Goal: Answer question/provide support

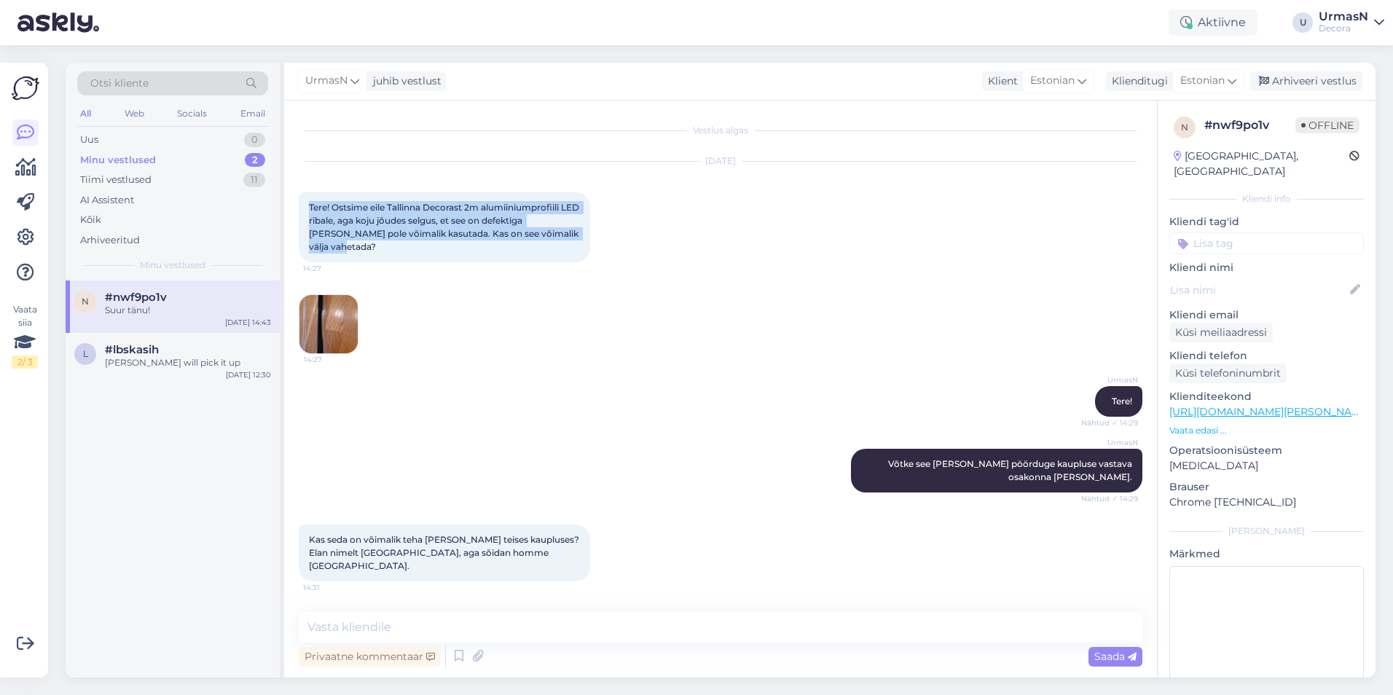
drag, startPoint x: 307, startPoint y: 206, endPoint x: 378, endPoint y: 243, distance: 79.8
click at [378, 243] on div "Tere! Ostsime eile Tallinna Decorast 2m alumiiniumprofiili LED ribale, aga koju…" at bounding box center [444, 227] width 291 height 70
copy span "Tere! Ostsime eile Tallinna Decorast 2m alumiiniumprofiili LED ribale, aga koju…"
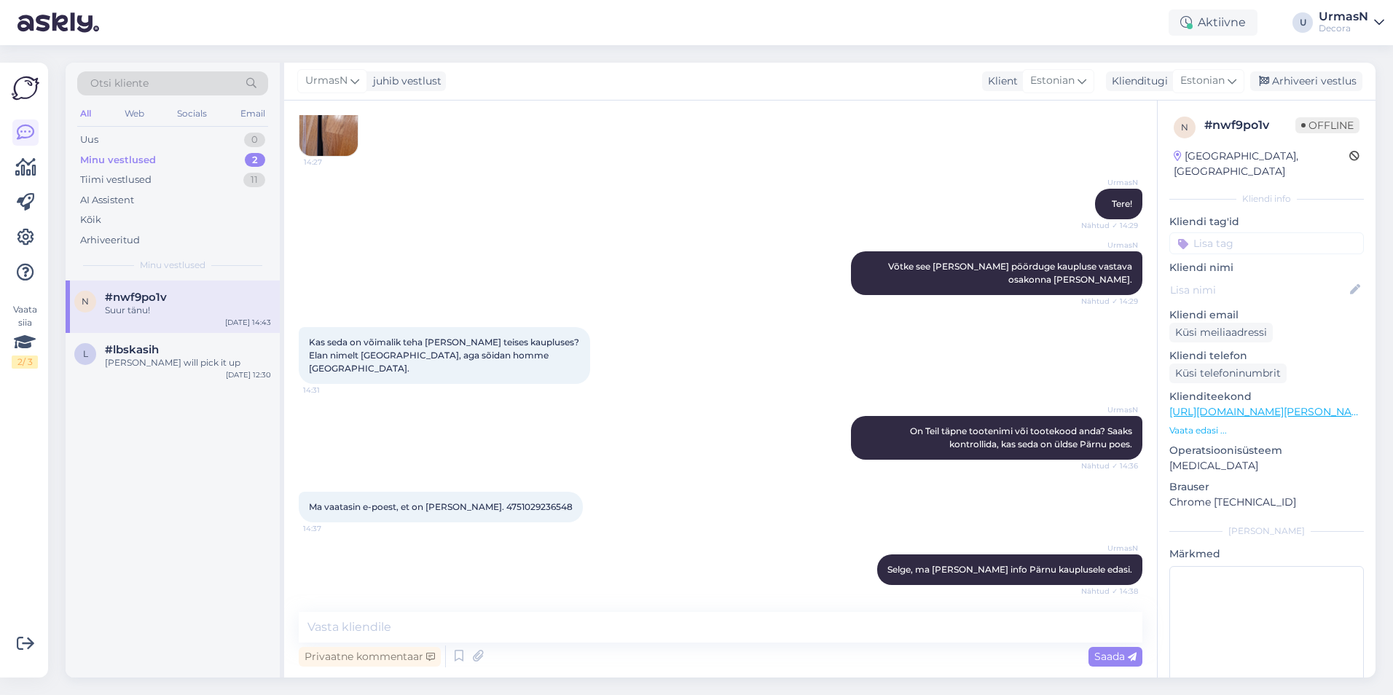
scroll to position [219, 0]
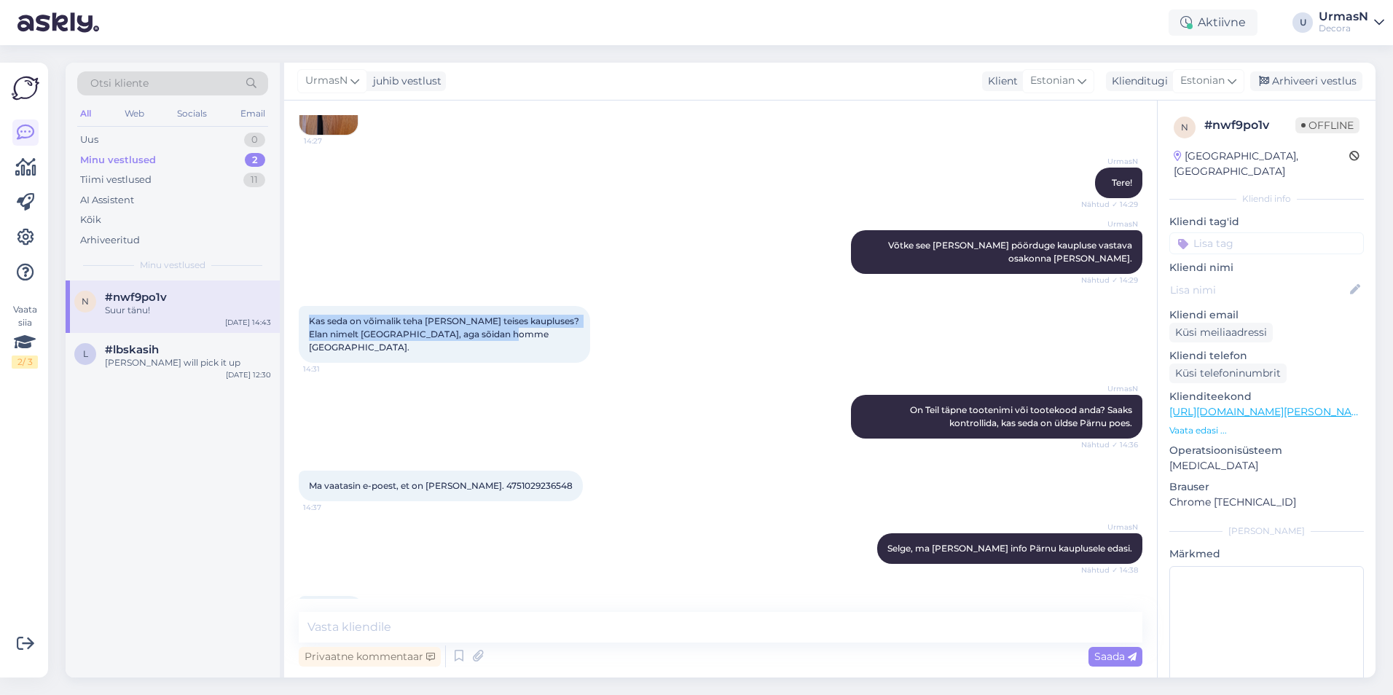
drag, startPoint x: 540, startPoint y: 335, endPoint x: 306, endPoint y: 322, distance: 234.2
click at [306, 322] on div "Kas seda on võimalik teha [PERSON_NAME] teises kaupluses? Elan nimelt [GEOGRAPH…" at bounding box center [444, 334] width 291 height 57
copy span "Kas seda on võimalik teha [PERSON_NAME] teises kaupluses? Elan nimelt [GEOGRAPH…"
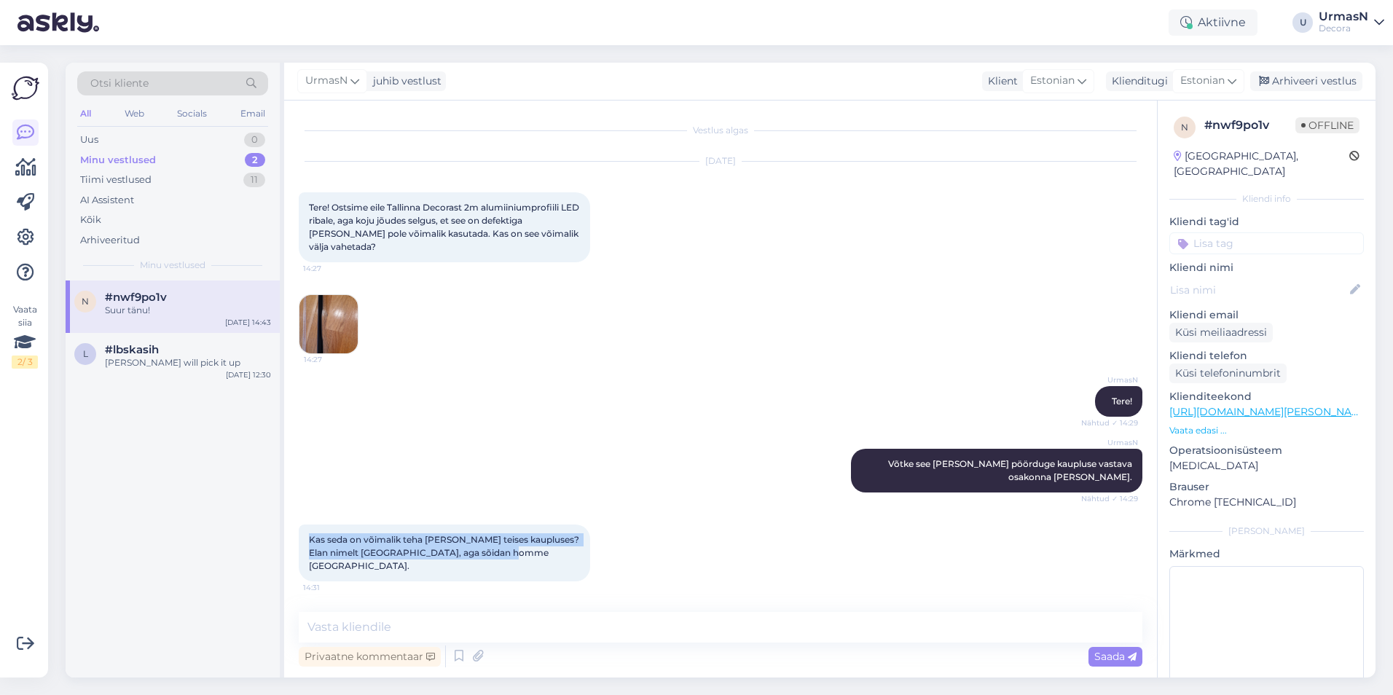
scroll to position [249, 0]
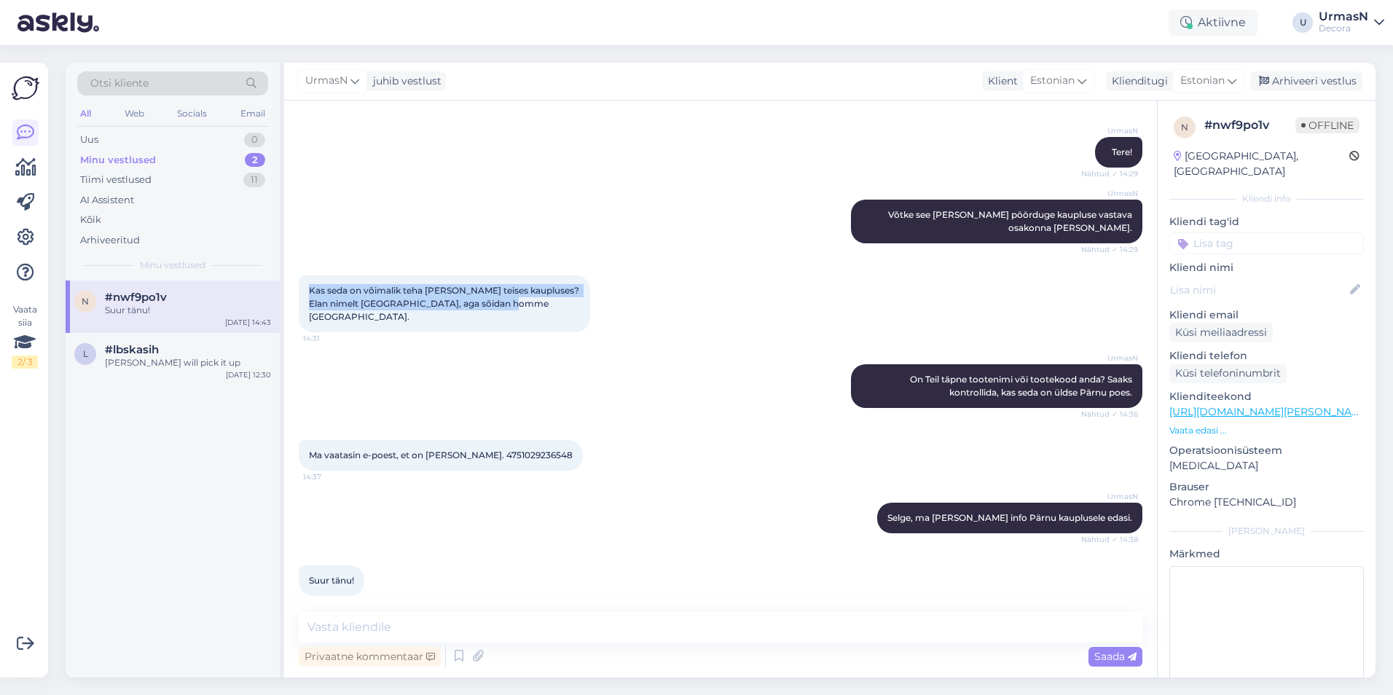
click at [469, 449] on span "Ma vaatasin e-poest, et on [PERSON_NAME]. 4751029236548" at bounding box center [441, 454] width 264 height 11
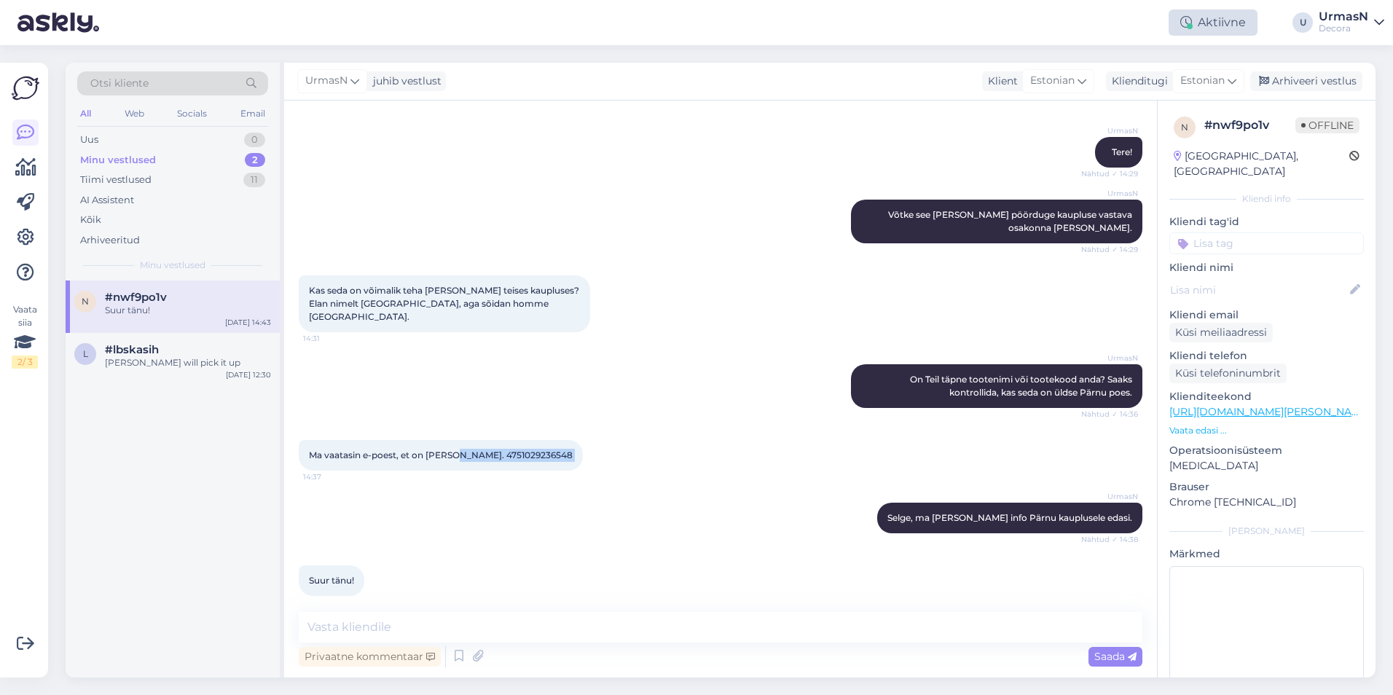
copy div "4751029236548 14:37"
click at [111, 134] on div "Uus 1" at bounding box center [172, 140] width 191 height 20
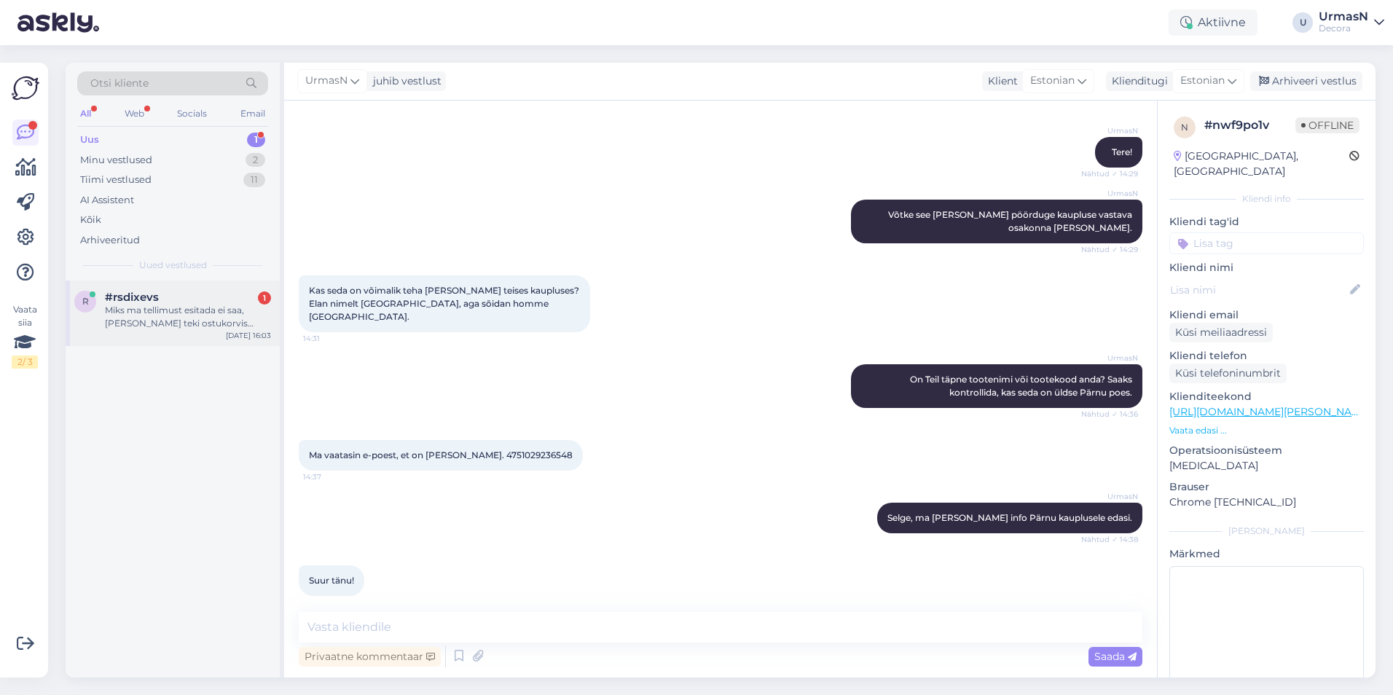
click at [186, 311] on div "Miks ma tellimust esitada ei saa, [PERSON_NAME] teki ostukorvis edasi nuppu?" at bounding box center [188, 317] width 166 height 26
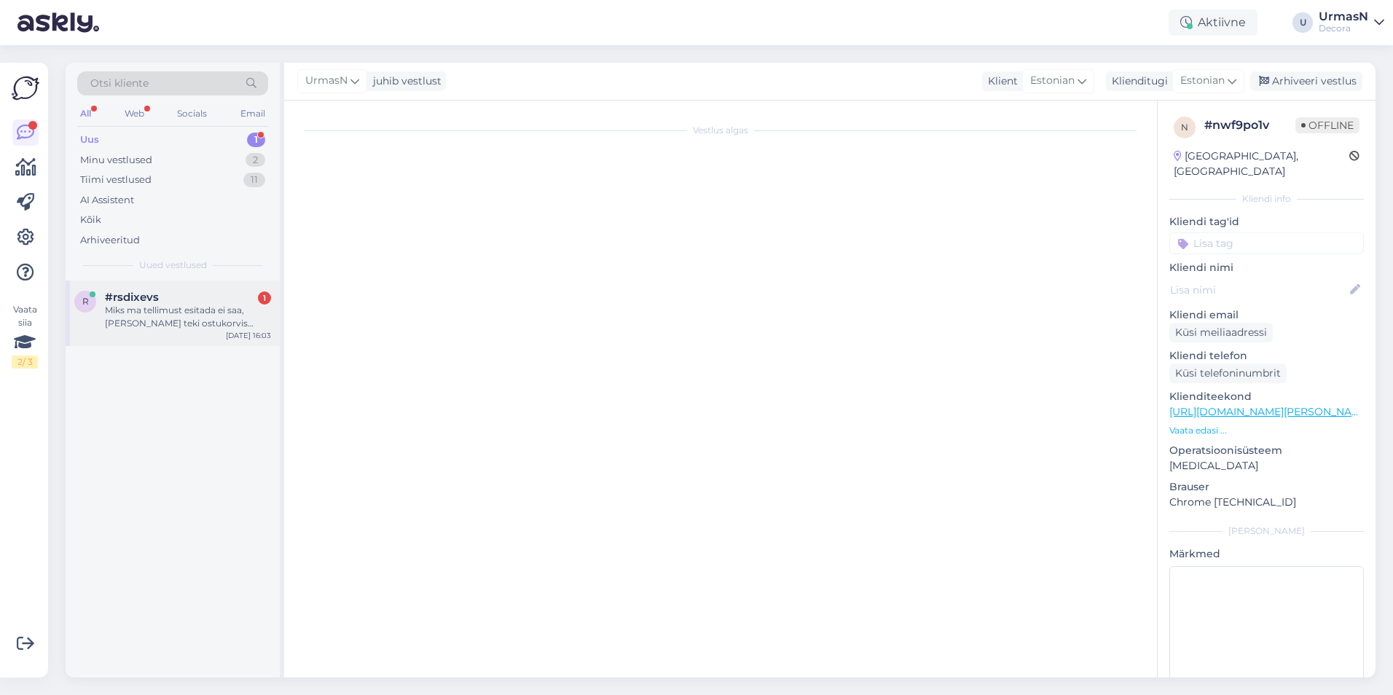
scroll to position [0, 0]
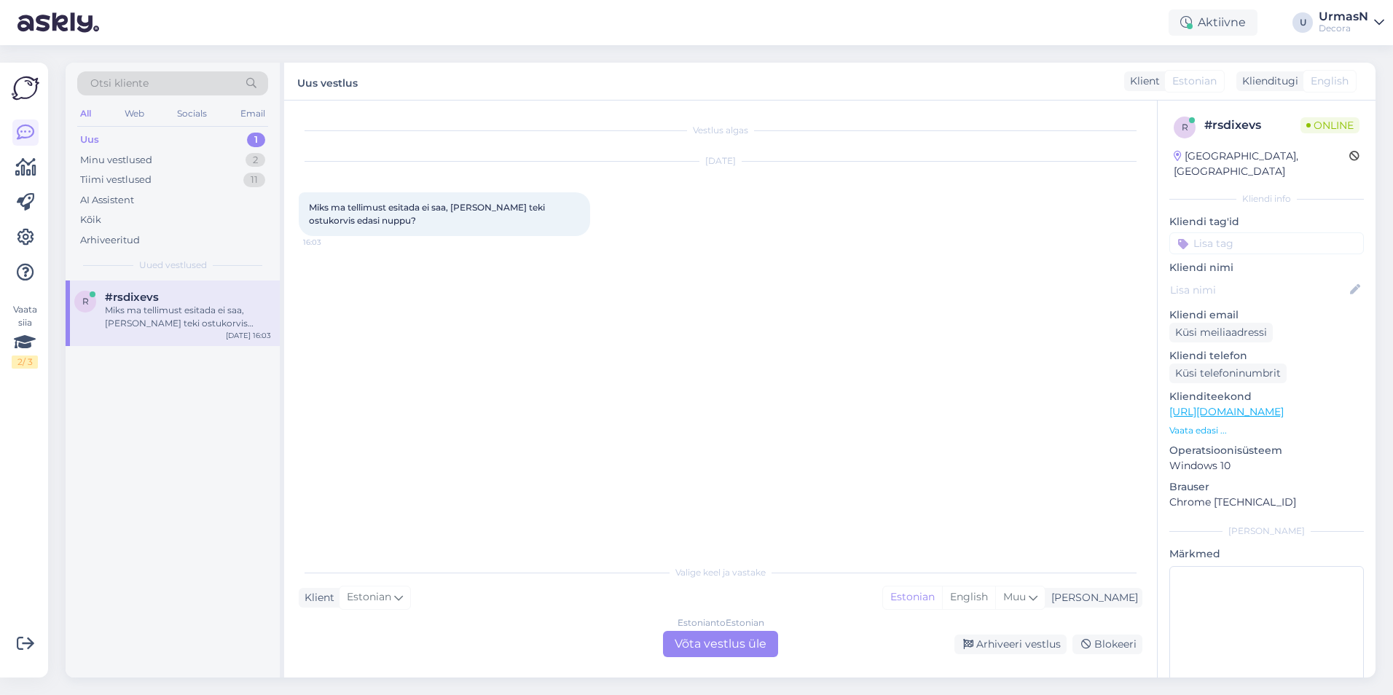
click at [704, 640] on div "Estonian to Estonian Võta vestlus üle" at bounding box center [720, 644] width 115 height 26
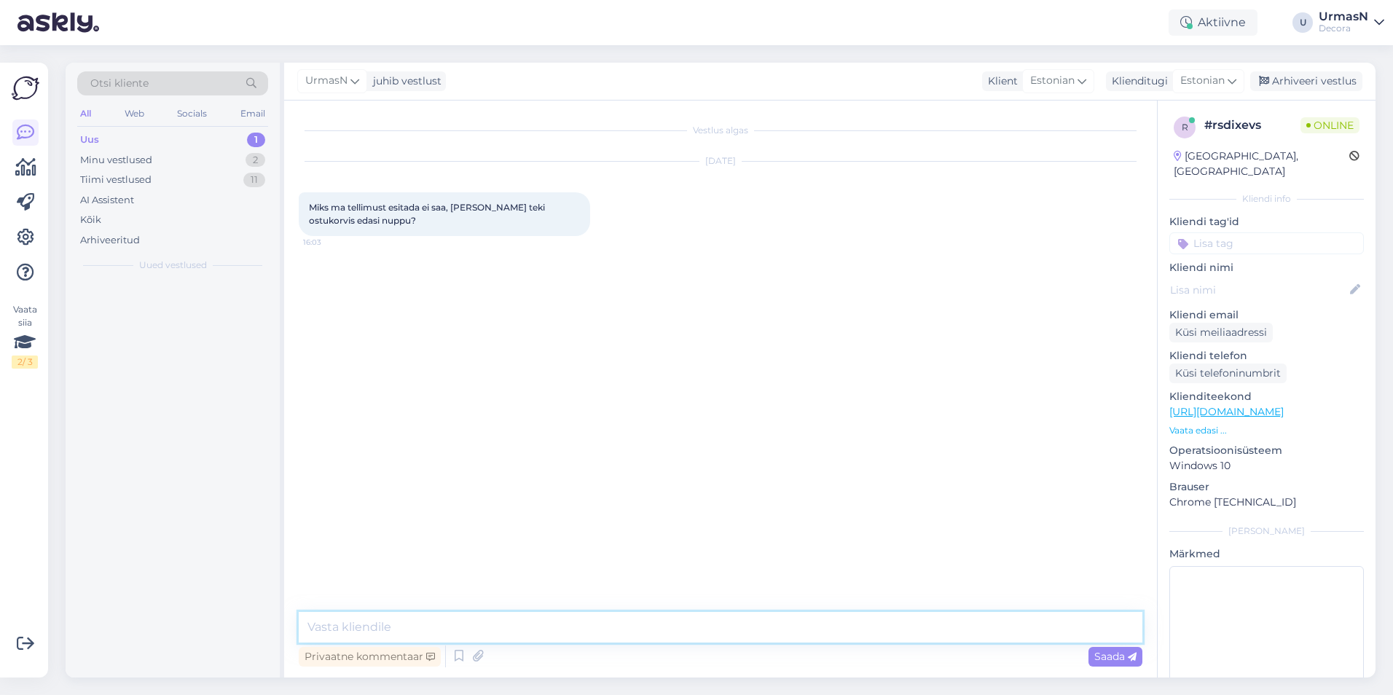
click at [390, 628] on textarea at bounding box center [721, 627] width 844 height 31
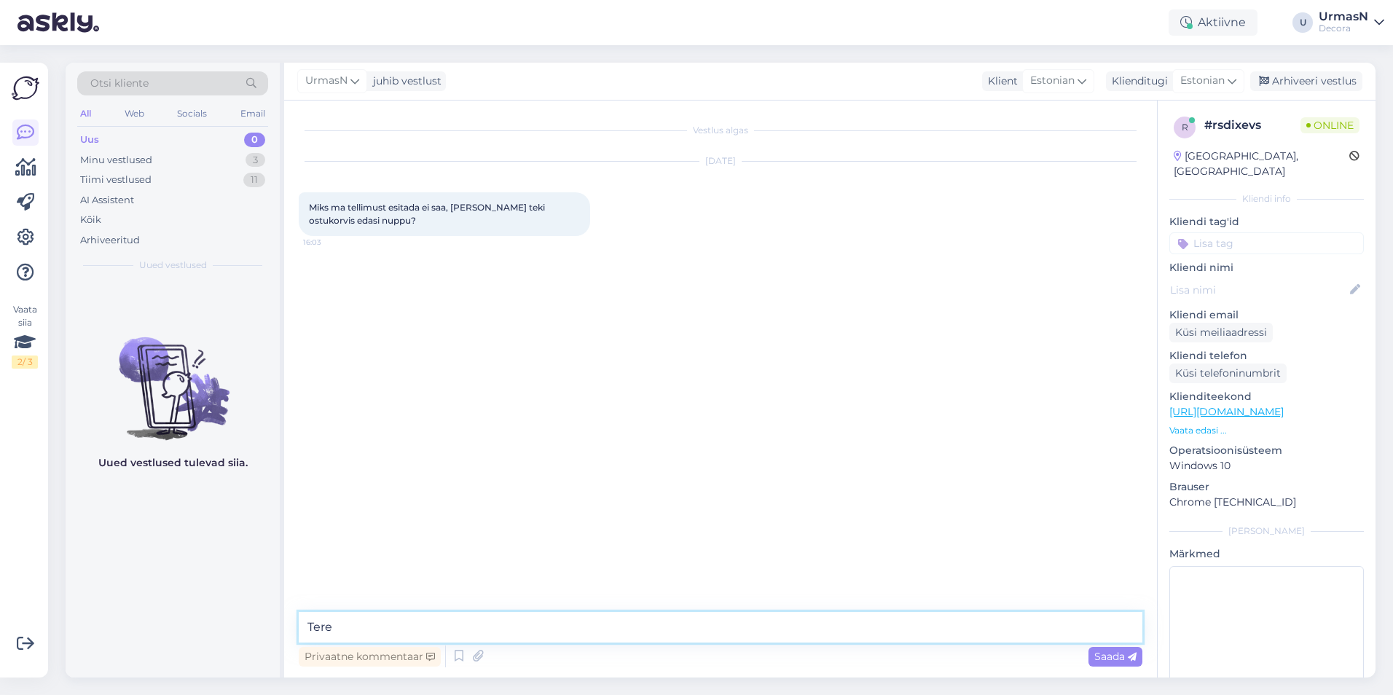
type textarea "Tere!"
type textarea "Saate äkki ekraani kuvatõmmise saata?"
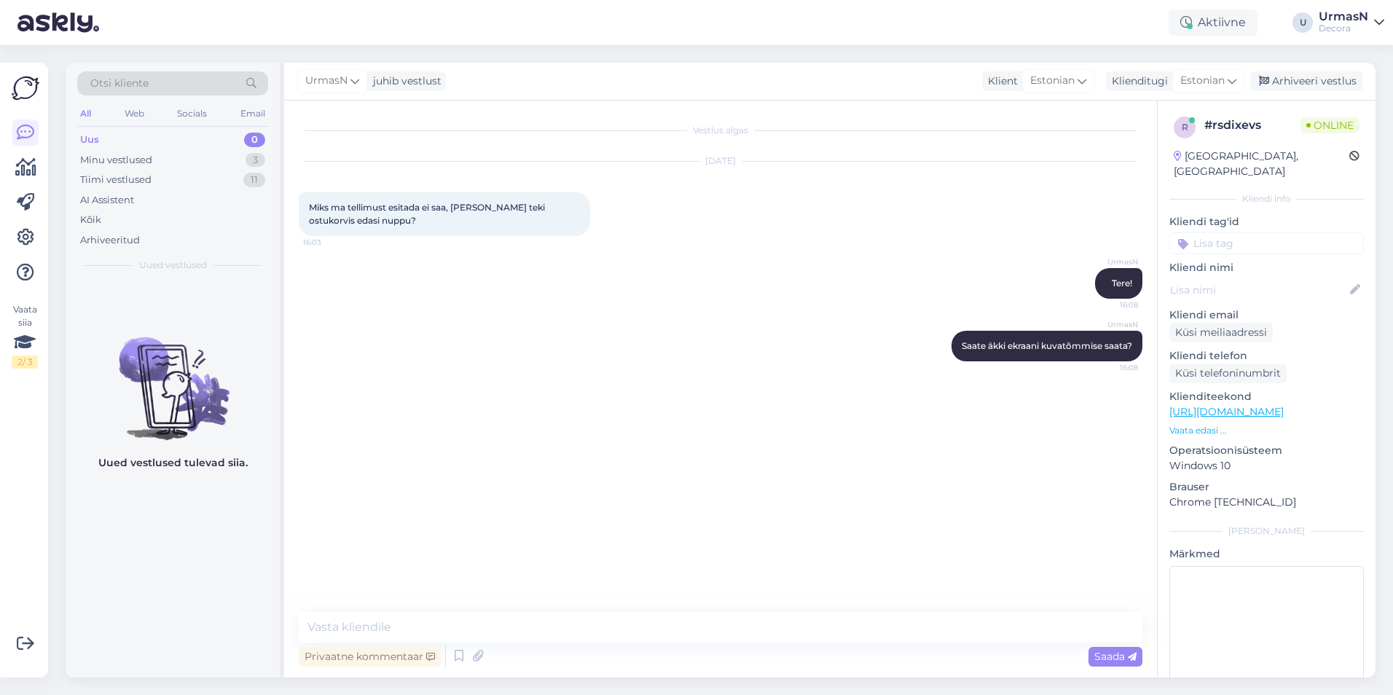
click at [1207, 424] on p "Vaata edasi ..." at bounding box center [1266, 430] width 194 height 13
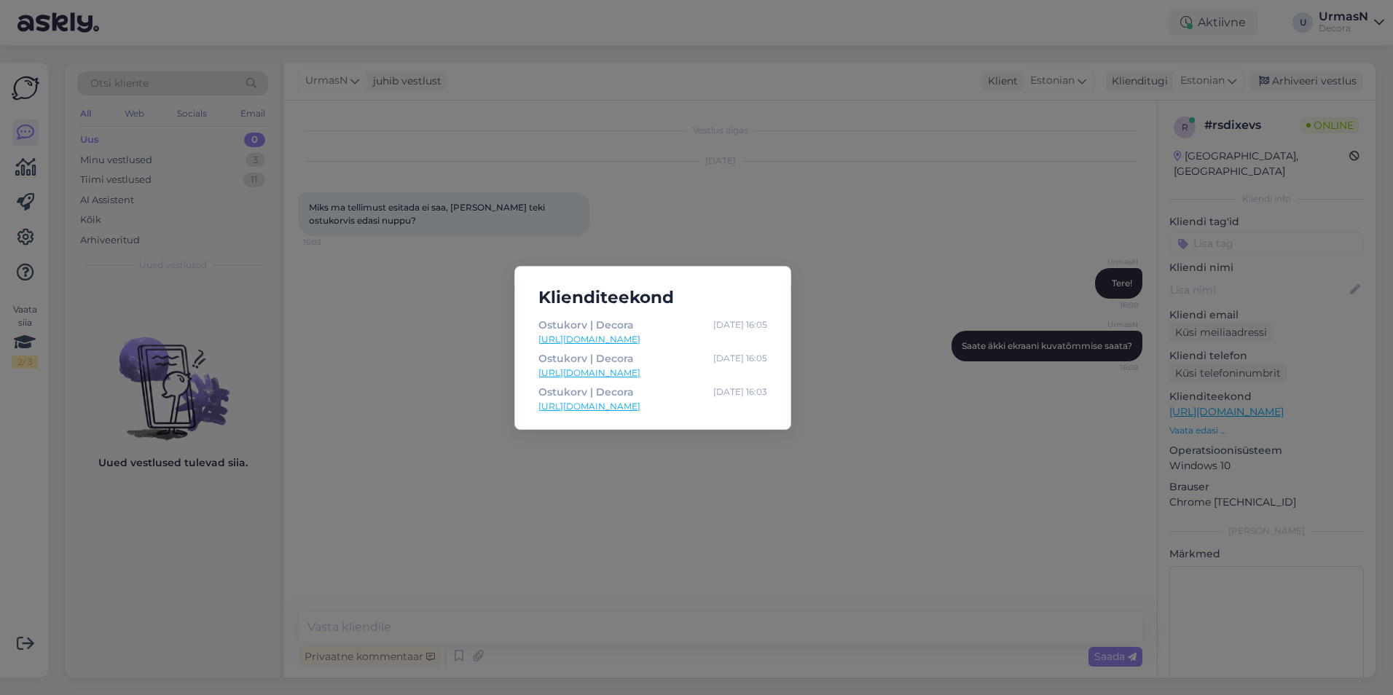
click at [936, 429] on div "Klienditeekond Ostukorv | Decora [DATE] 16:05 [URL][DOMAIN_NAME] Ostukorv | Dec…" at bounding box center [696, 347] width 1393 height 695
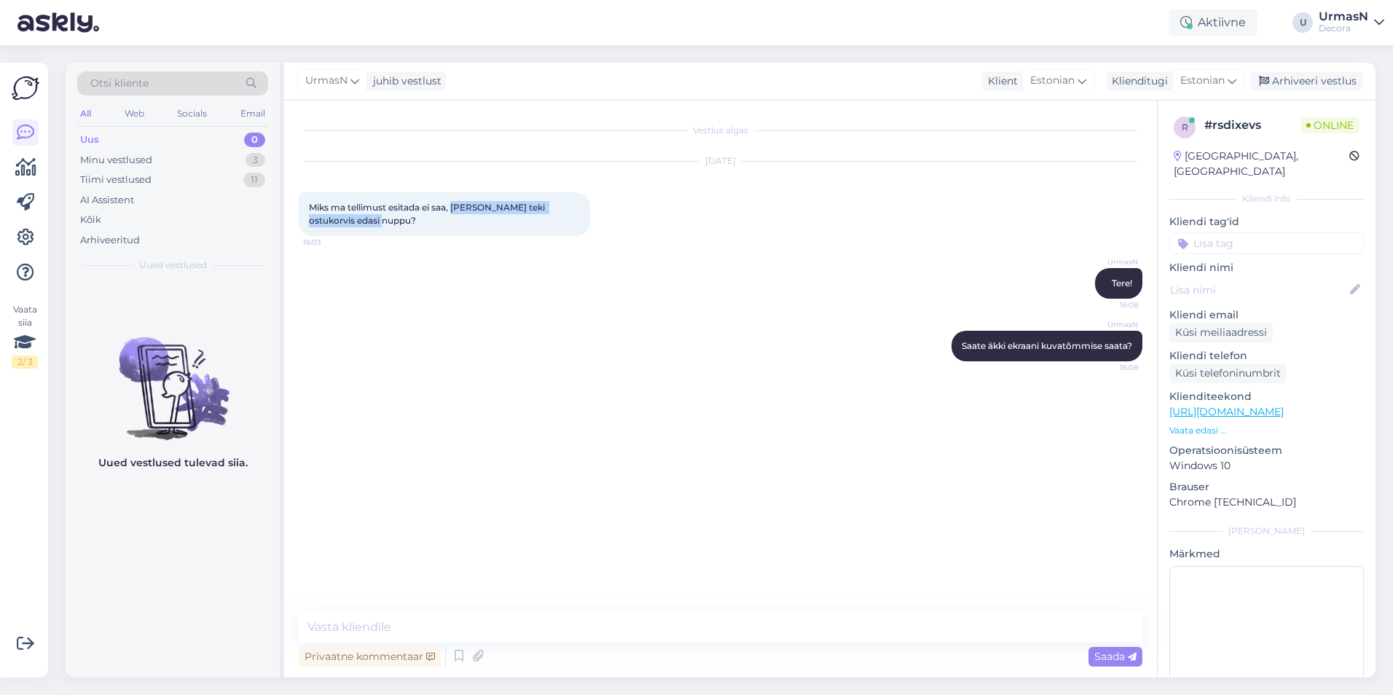
drag, startPoint x: 453, startPoint y: 210, endPoint x: 541, endPoint y: 216, distance: 88.4
click at [541, 216] on div "Miks ma tellimust esitada ei saa, [PERSON_NAME] teki ostukorvis edasi nuppu? 16…" at bounding box center [444, 214] width 291 height 44
click at [536, 218] on div "Miks ma tellimust esitada ei saa, [PERSON_NAME] teki ostukorvis edasi nuppu? 16…" at bounding box center [444, 214] width 291 height 44
click at [103, 165] on div "Minu vestlused" at bounding box center [116, 160] width 72 height 15
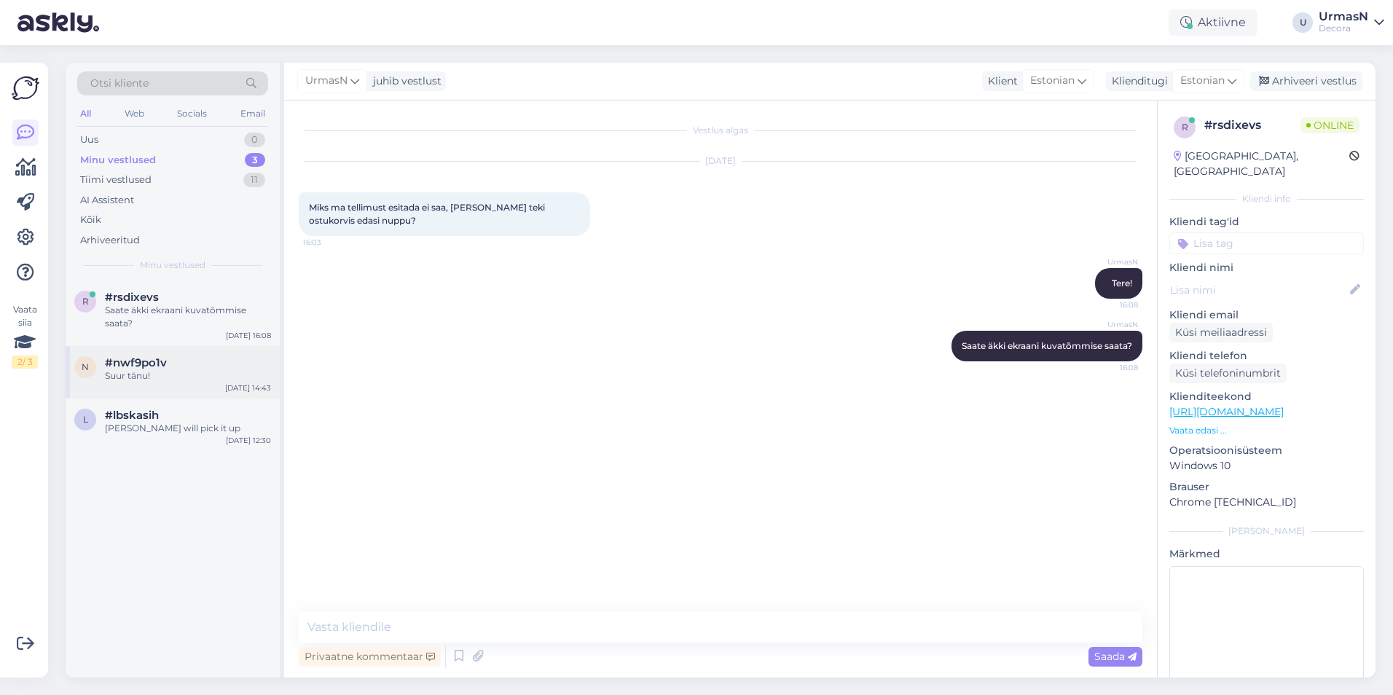
click at [152, 374] on div "Suur tänu!" at bounding box center [188, 375] width 166 height 13
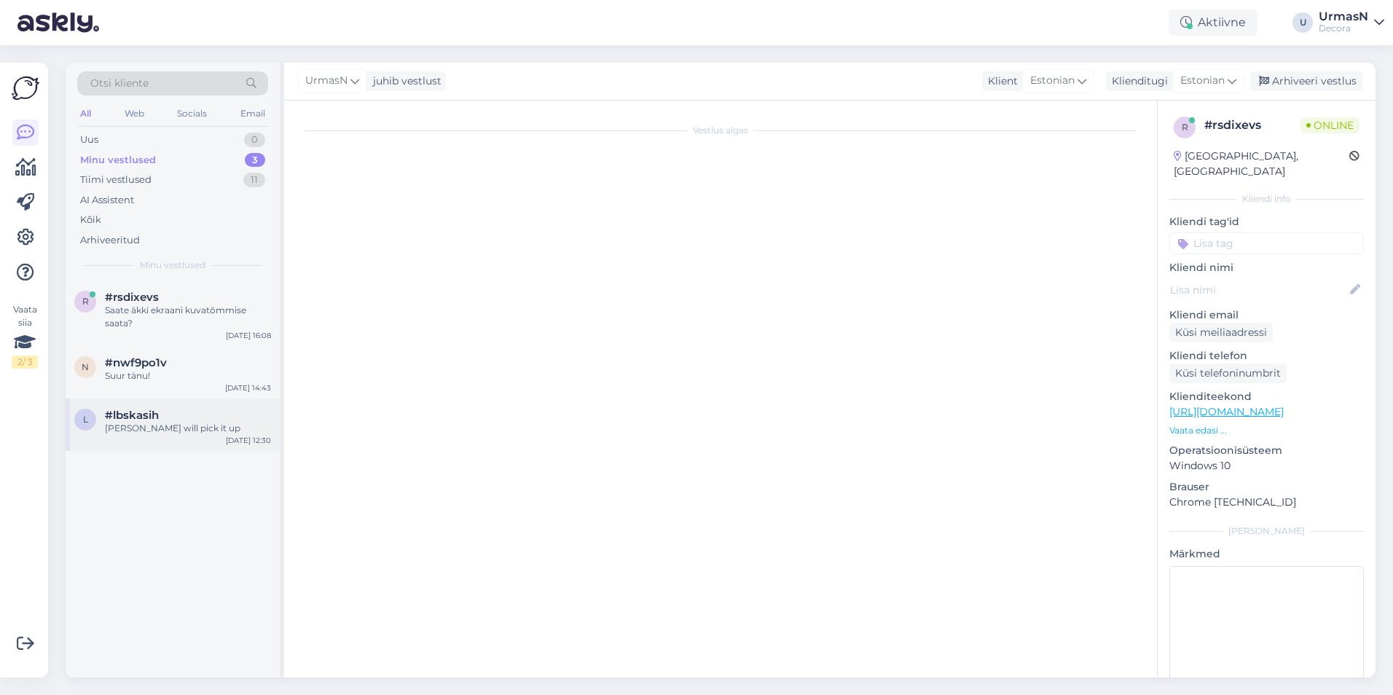
scroll to position [249, 0]
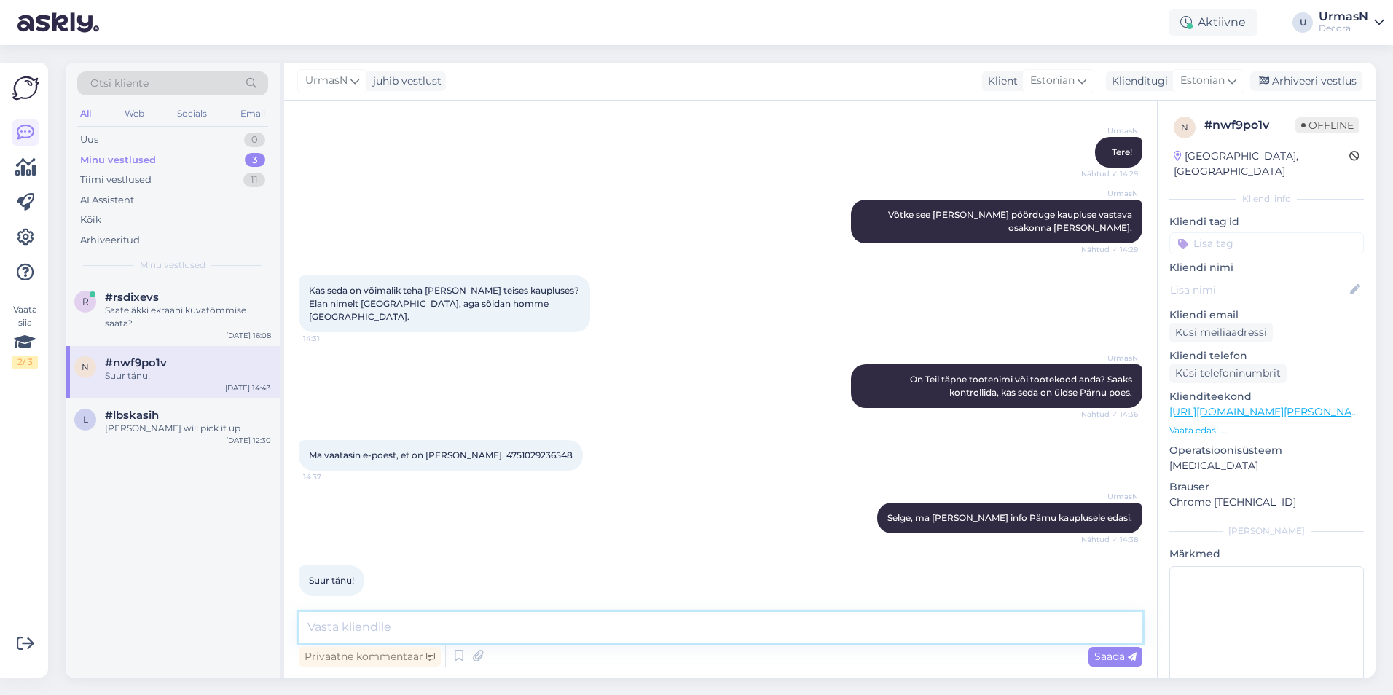
click at [376, 625] on textarea at bounding box center [721, 627] width 844 height 31
click at [351, 627] on textarea at bounding box center [721, 627] width 844 height 31
paste textarea "uue toote arvemüüki (kohe uksest sisse tulles vasakul esimene laud) Saab seal r…"
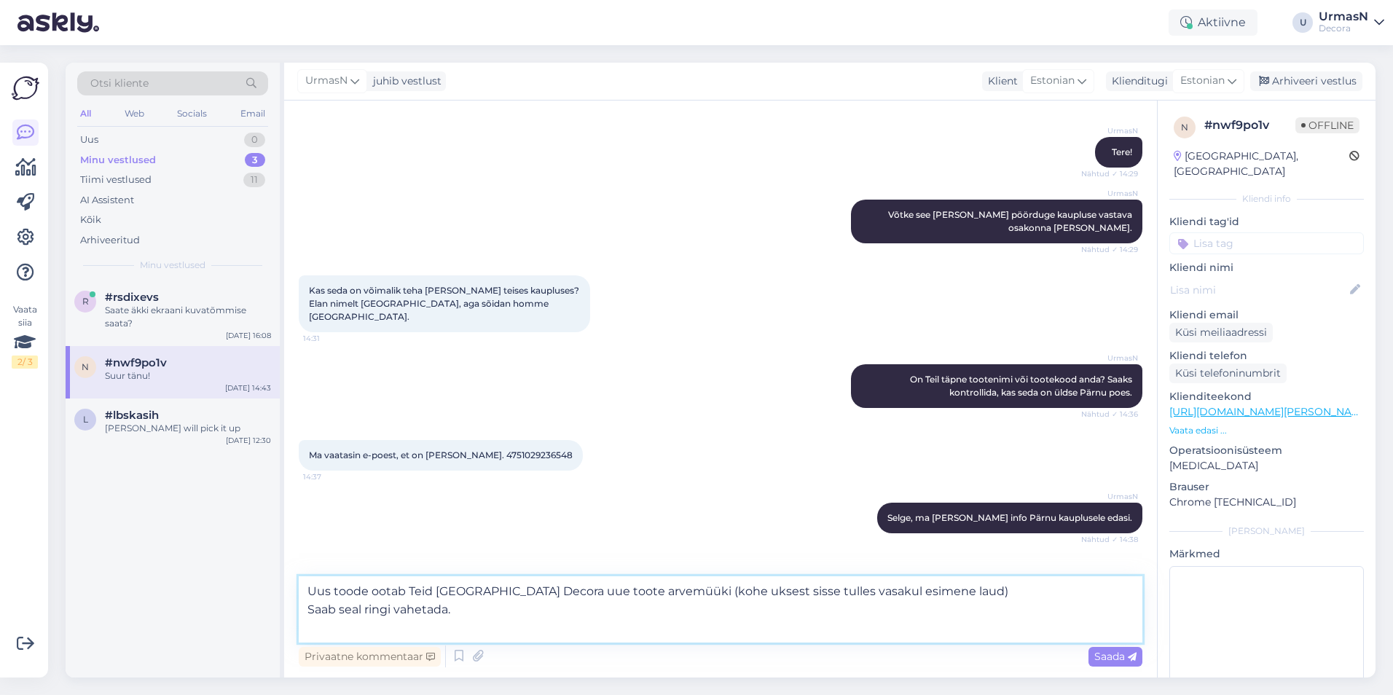
drag, startPoint x: 525, startPoint y: 593, endPoint x: 573, endPoint y: 589, distance: 48.2
click at [573, 589] on textarea "Uus toode ootab Teid [GEOGRAPHIC_DATA] Decora uue toote arvemüüki (kohe uksest …" at bounding box center [721, 609] width 844 height 66
click at [578, 593] on textarea "Uus toode ootab Teid [GEOGRAPHIC_DATA] Decora arvemüüki (kohe uksest sisse tull…" at bounding box center [721, 609] width 844 height 66
click at [879, 596] on textarea "Uus toode ootab Teid [GEOGRAPHIC_DATA] Decora arvemüügis (kohe uksest sisse tul…" at bounding box center [721, 609] width 844 height 66
click at [332, 609] on textarea "Uus toode ootab Teid [GEOGRAPHIC_DATA] Decora arvemüügis (kohe uksest sisse tul…" at bounding box center [721, 609] width 844 height 66
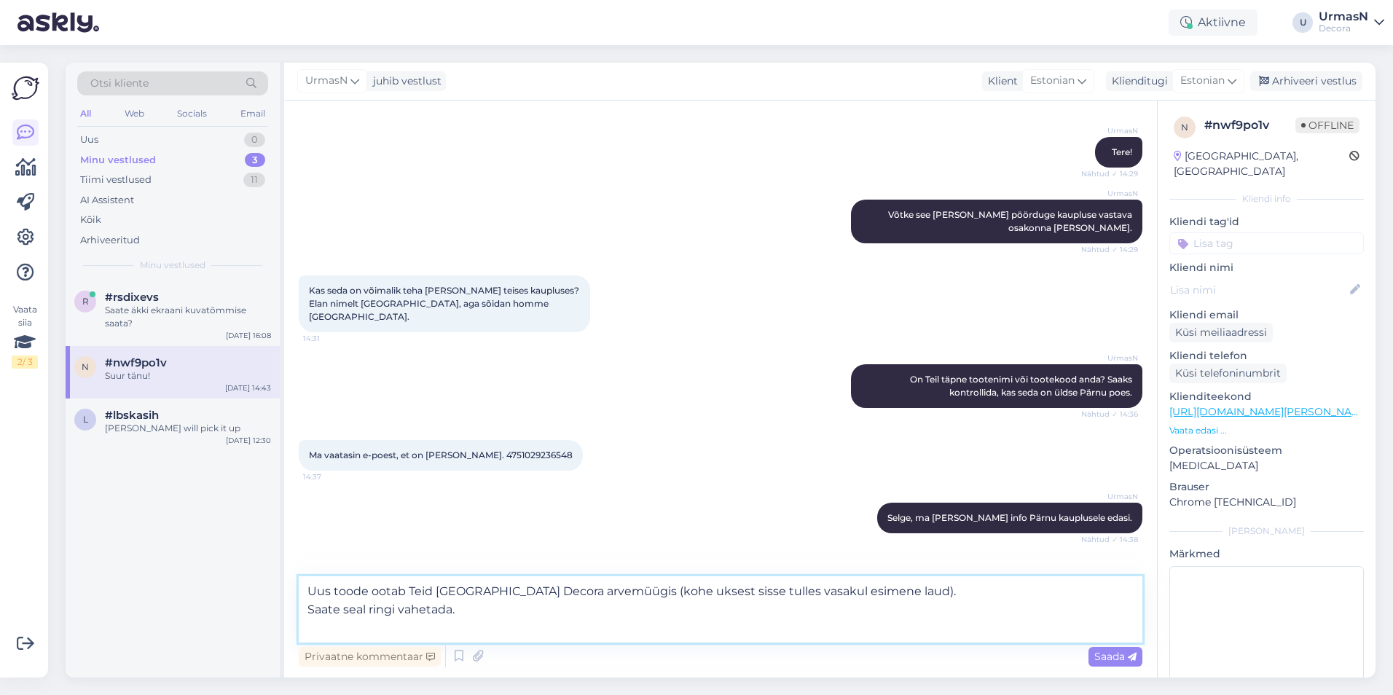
click at [906, 600] on textarea "Uus toode ootab Teid [GEOGRAPHIC_DATA] Decora arvemüügis (kohe uksest sisse tul…" at bounding box center [721, 609] width 844 height 66
click at [887, 592] on textarea "Uus toode ootab Teid [GEOGRAPHIC_DATA] Decora arvemüügis (kohe uksest sisse tul…" at bounding box center [721, 609] width 844 height 66
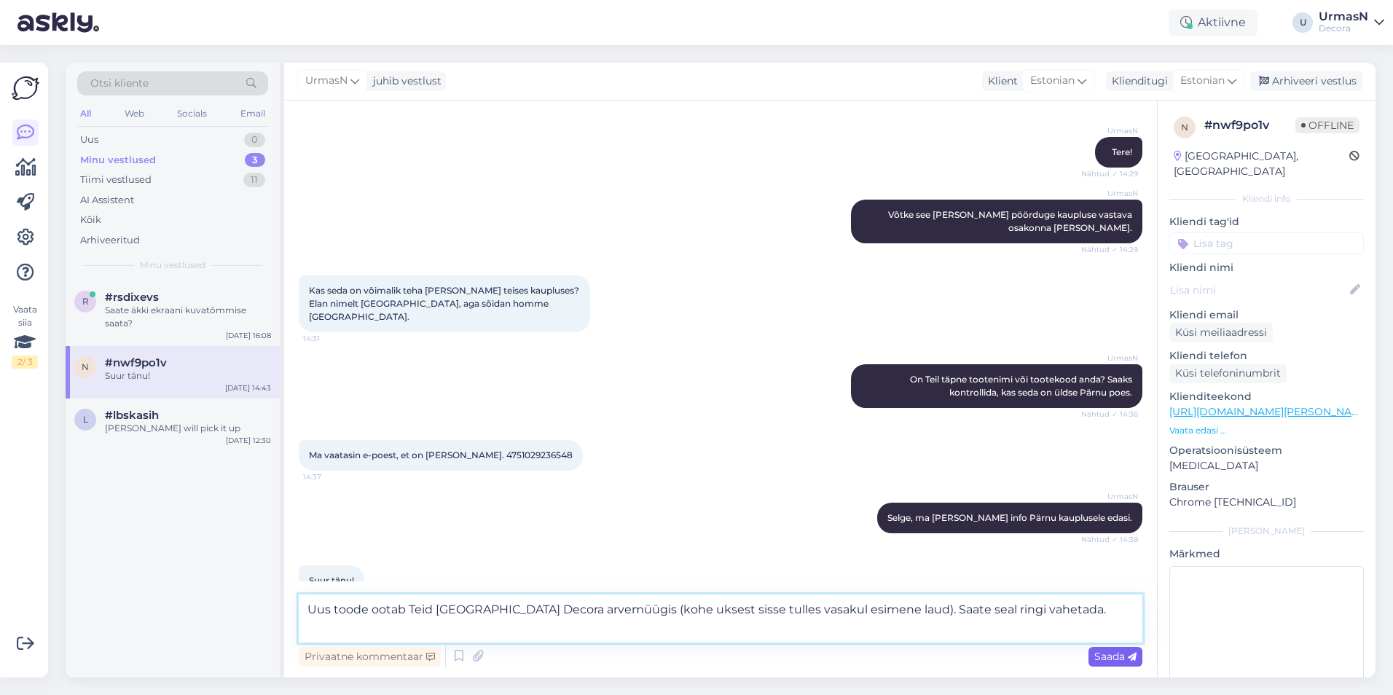
type textarea "Uus toode ootab Teid [GEOGRAPHIC_DATA] Decora arvemüügis (kohe uksest sisse tul…"
click at [1105, 653] on span "Saada" at bounding box center [1115, 656] width 42 height 13
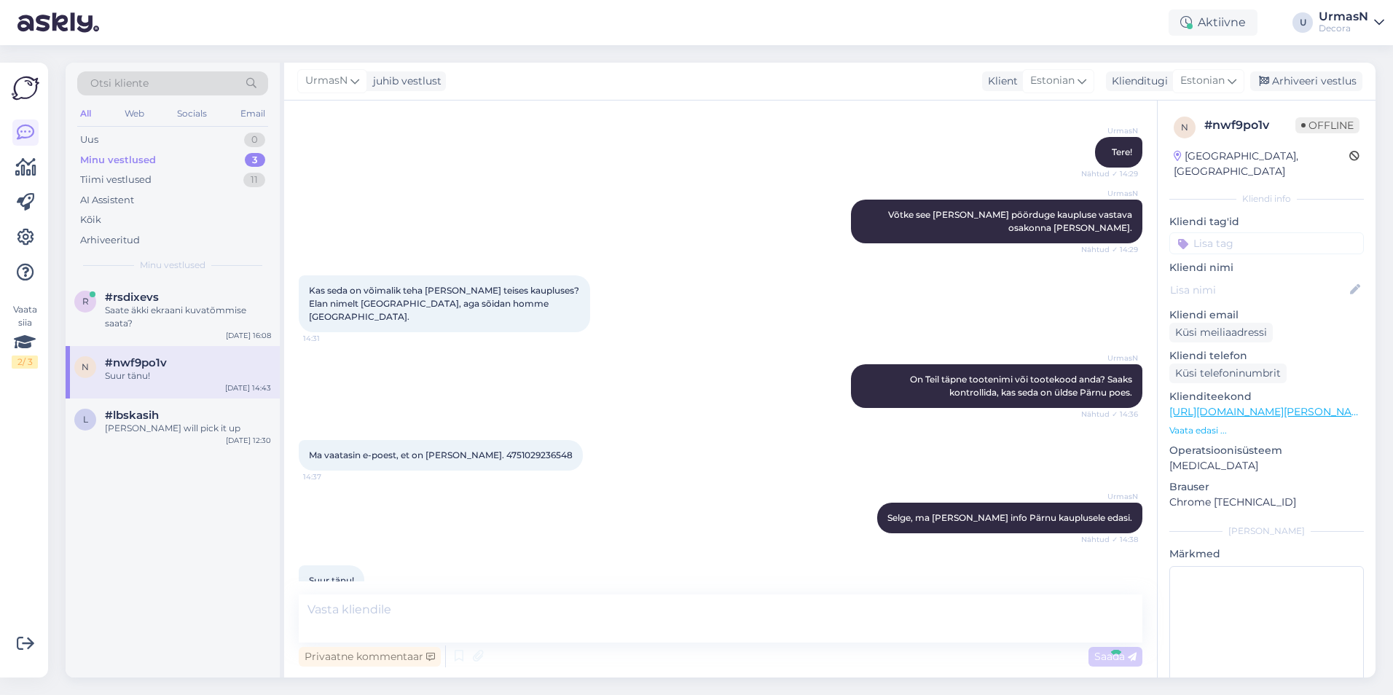
scroll to position [338, 0]
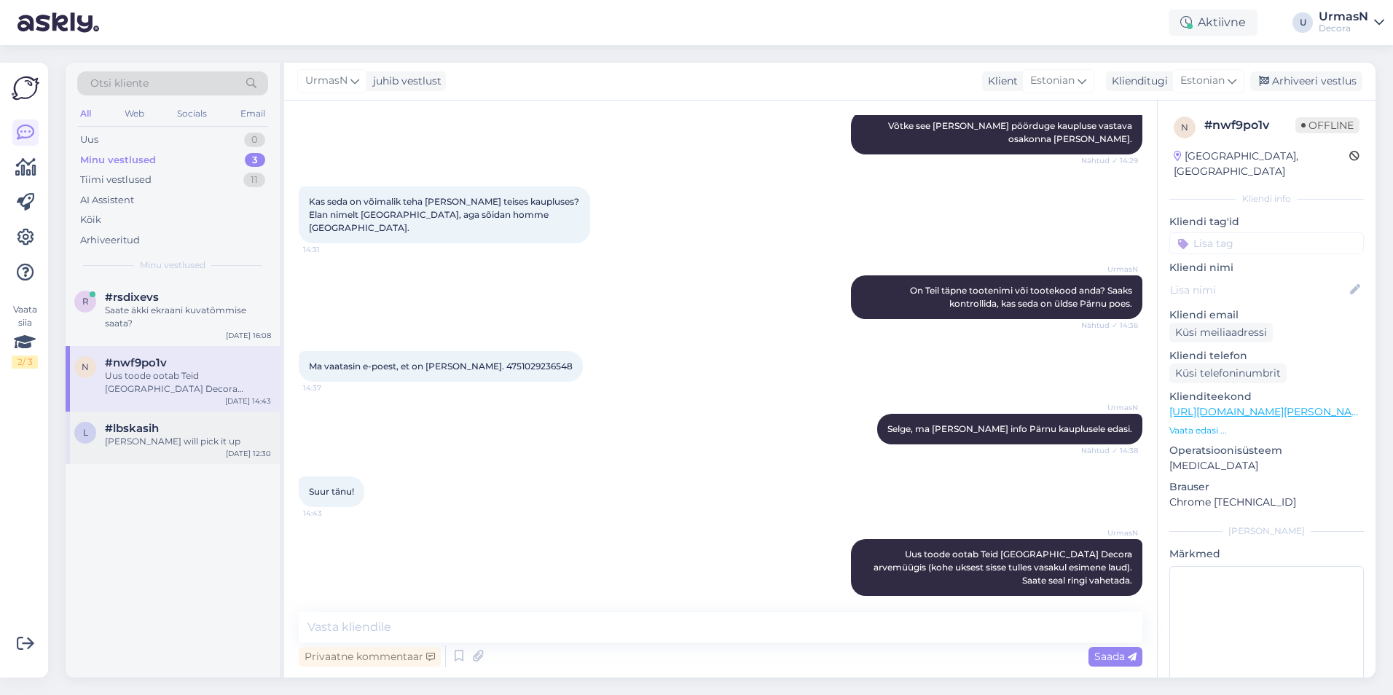
click at [184, 433] on div "#lbskasih" at bounding box center [188, 428] width 166 height 13
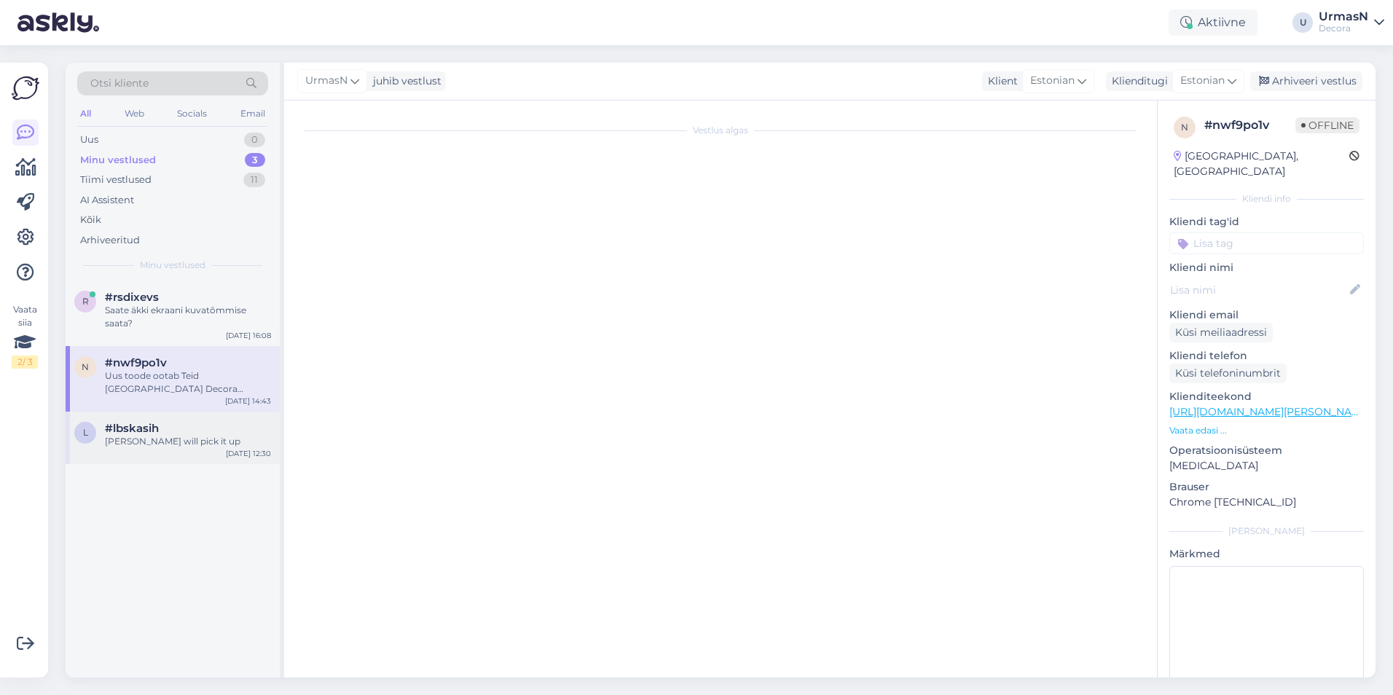
scroll to position [0, 0]
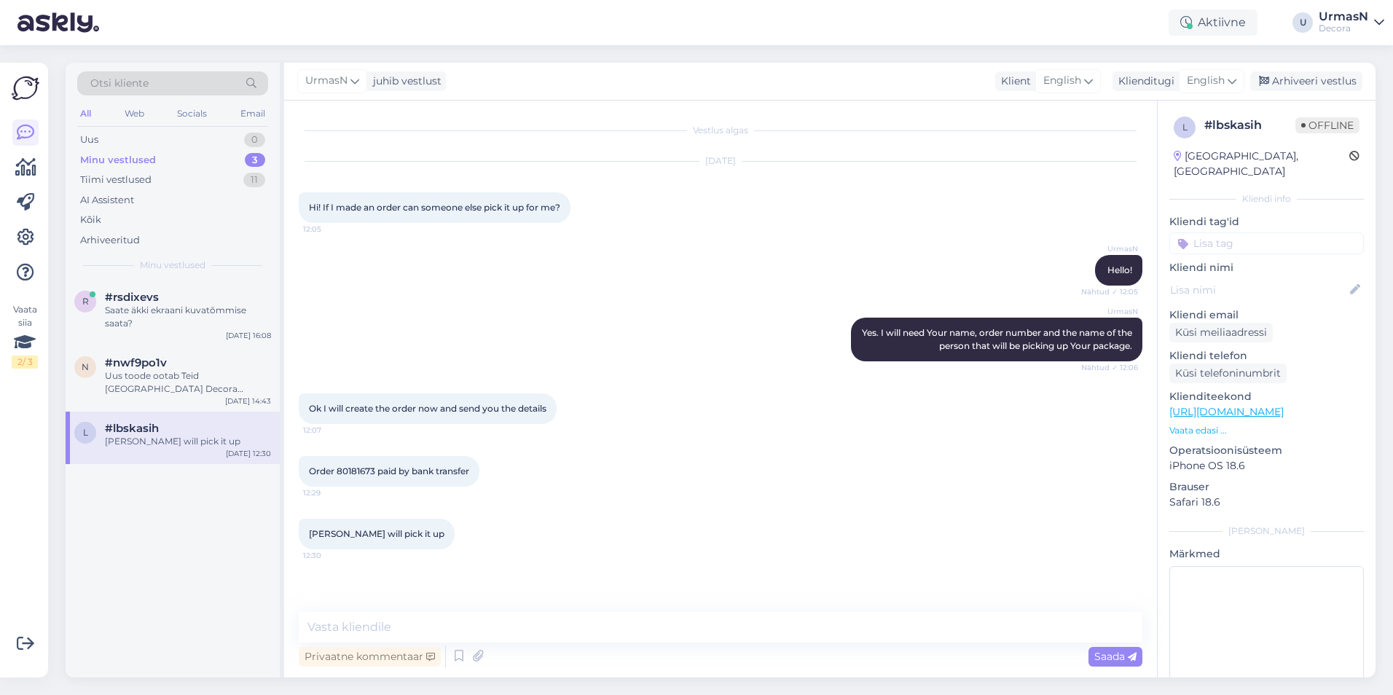
click at [368, 467] on span "Order 80181673 paid by bank transfer" at bounding box center [389, 470] width 160 height 11
copy span "80181673"
click at [1213, 23] on div "Aktiivne" at bounding box center [1212, 22] width 89 height 26
click at [1175, 114] on button "1.5 tundi" at bounding box center [1164, 112] width 53 height 16
